Goal: Task Accomplishment & Management: Use online tool/utility

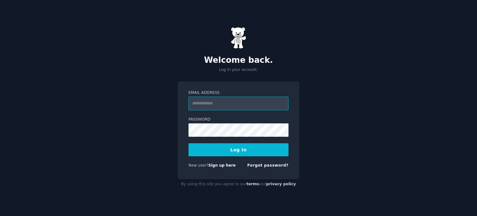
type input "**********"
click at [246, 151] on button "Log In" at bounding box center [238, 149] width 100 height 13
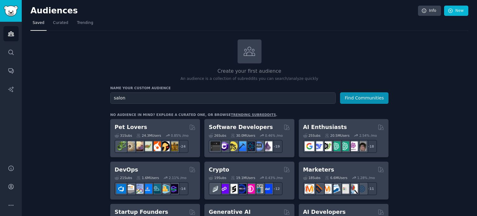
type input "salon"
click at [340, 92] on button "Find Communities" at bounding box center [364, 97] width 48 height 11
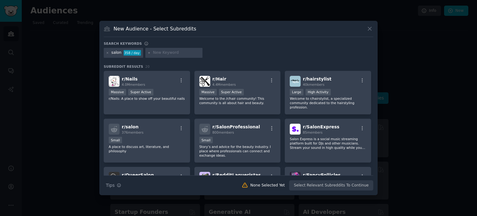
drag, startPoint x: 135, startPoint y: 80, endPoint x: 282, endPoint y: 36, distance: 153.2
click at [282, 36] on div "New Audience - Select Subreddits" at bounding box center [239, 31] width 270 height 12
drag, startPoint x: 320, startPoint y: 79, endPoint x: 333, endPoint y: 48, distance: 34.5
click at [333, 48] on div "salon 358 / day" at bounding box center [239, 54] width 270 height 12
click at [127, 80] on span "r/ Nails" at bounding box center [130, 78] width 16 height 5
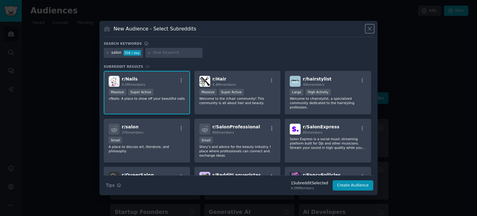
click at [370, 28] on icon at bounding box center [369, 28] width 7 height 7
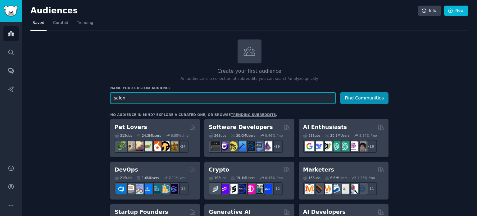
click at [130, 98] on input "salon" at bounding box center [222, 97] width 225 height 11
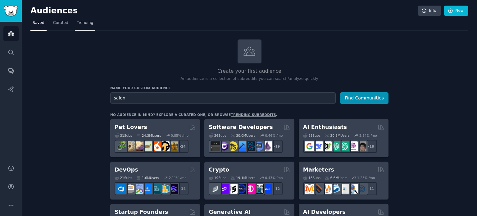
drag, startPoint x: 63, startPoint y: 23, endPoint x: 87, endPoint y: 23, distance: 23.9
click at [63, 23] on span "Curated" at bounding box center [60, 23] width 15 height 6
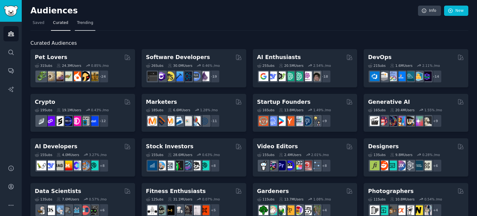
click at [88, 23] on span "Trending" at bounding box center [85, 23] width 16 height 6
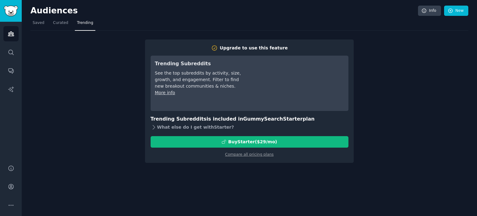
click at [159, 124] on div "What else do I get with Starter ?" at bounding box center [250, 127] width 198 height 9
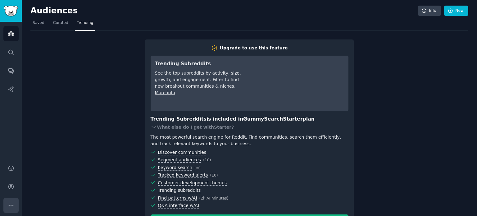
click at [8, 207] on icon "Sidebar" at bounding box center [11, 205] width 7 height 7
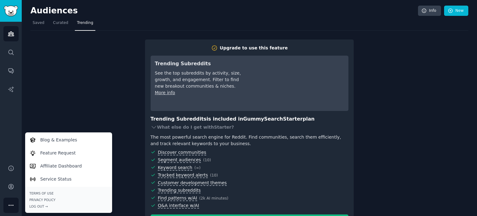
click at [8, 206] on icon "Sidebar" at bounding box center [11, 205] width 7 height 7
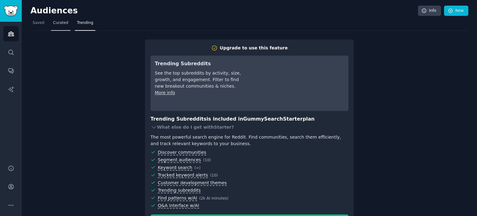
click at [57, 26] on link "Curated" at bounding box center [61, 24] width 20 height 13
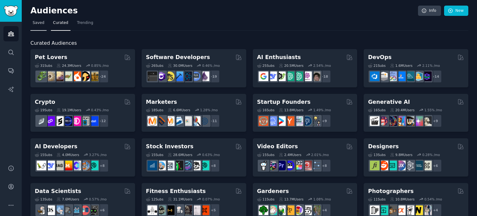
click at [39, 25] on span "Saved" at bounding box center [39, 23] width 12 height 6
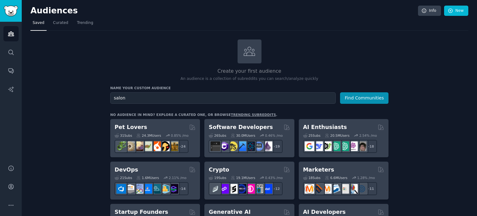
type input "salon"
click at [340, 92] on button "Find Communities" at bounding box center [364, 97] width 48 height 11
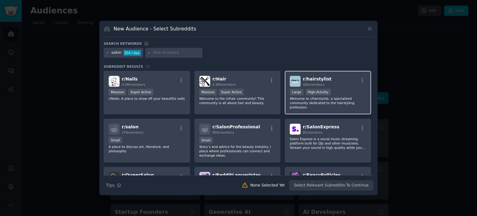
click at [316, 80] on span "r/ hairstylist" at bounding box center [317, 78] width 29 height 5
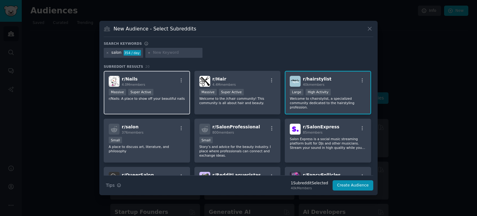
click at [124, 85] on span "4.0M members" at bounding box center [134, 85] width 24 height 4
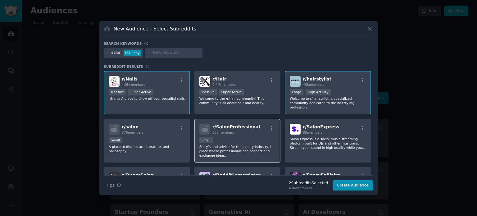
click at [259, 126] on div "r/ SalonProfessional 800 members" at bounding box center [237, 129] width 76 height 11
click at [263, 130] on div "r/ SalonProfessional 800 members Small Story’s and advice for the beauty indust…" at bounding box center [237, 141] width 86 height 44
drag, startPoint x: 265, startPoint y: 110, endPoint x: 249, endPoint y: 126, distance: 22.2
click at [249, 130] on div "800 members" at bounding box center [236, 132] width 48 height 4
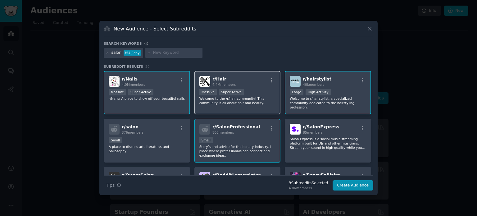
click at [257, 89] on div "1,000,000+ members Massive Super Active" at bounding box center [237, 93] width 76 height 8
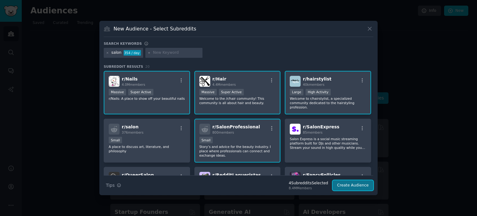
click at [343, 184] on button "Create Audience" at bounding box center [353, 185] width 41 height 11
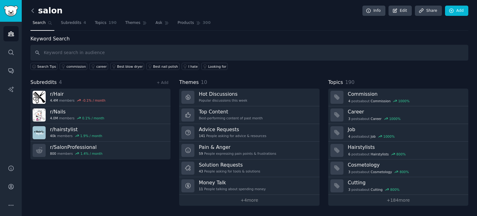
click at [33, 11] on icon at bounding box center [32, 10] width 7 height 7
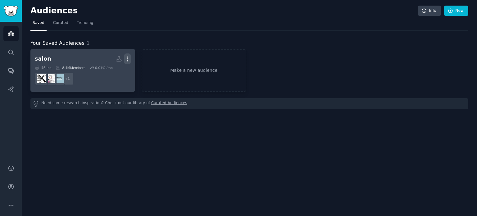
click at [129, 60] on icon "button" at bounding box center [127, 59] width 7 height 7
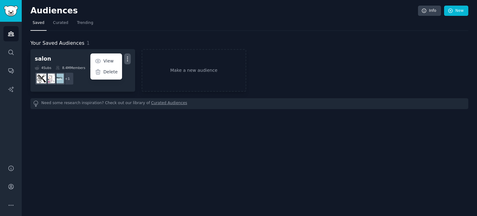
click at [155, 32] on div "Your Saved Audiences 1 salon Custom Audience More View Delete 4 Sub s 8.4M Memb…" at bounding box center [249, 70] width 438 height 78
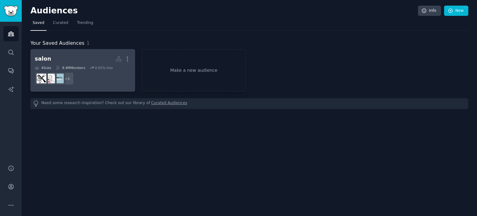
click at [53, 88] on link "salon Custom Audience More 4 Sub s 8.4M Members 0.01 % /mo + 1" at bounding box center [82, 70] width 105 height 43
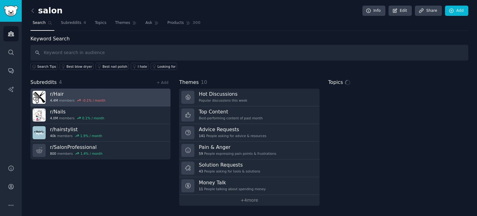
click at [89, 97] on div "r/ Hair 4.4M members -0.1 % / month" at bounding box center [77, 97] width 55 height 13
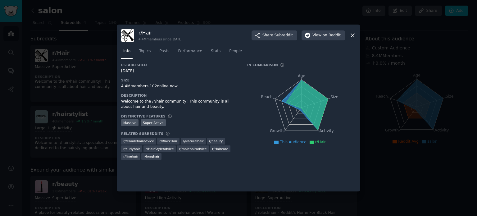
click at [97, 81] on div at bounding box center [238, 108] width 477 height 216
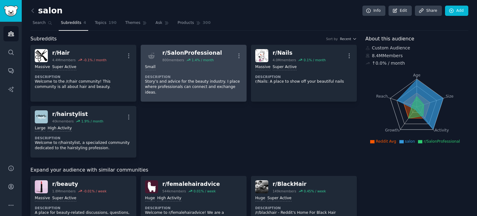
click at [175, 72] on div "Small Description Story’s and advice for the beauty industry. I place where pro…" at bounding box center [193, 79] width 97 height 35
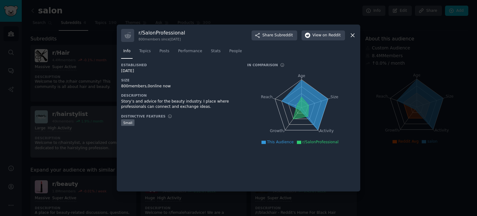
click at [63, 135] on div at bounding box center [238, 108] width 477 height 216
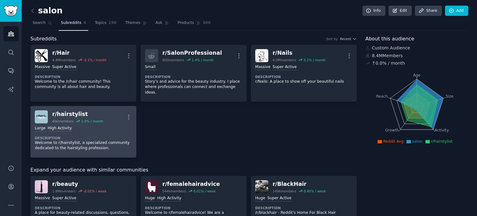
click at [92, 125] on div ">= 80th percentile for submissions / day Large High Activity" at bounding box center [83, 128] width 97 height 6
